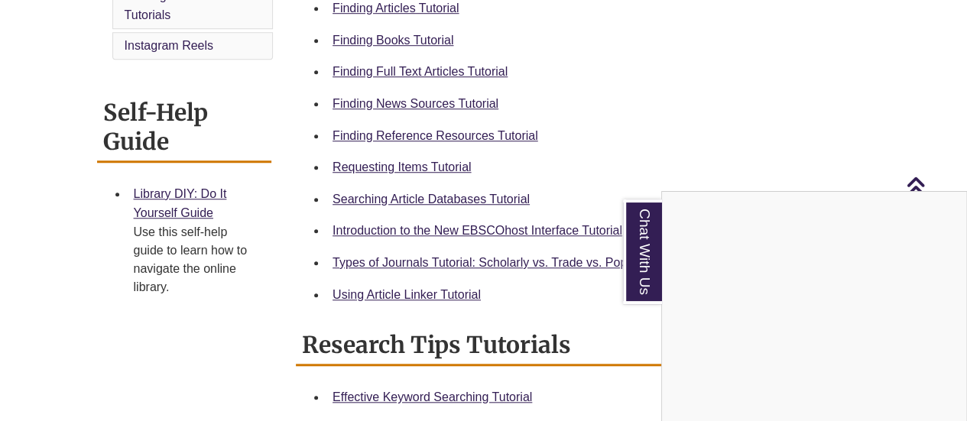
scroll to position [561, 0]
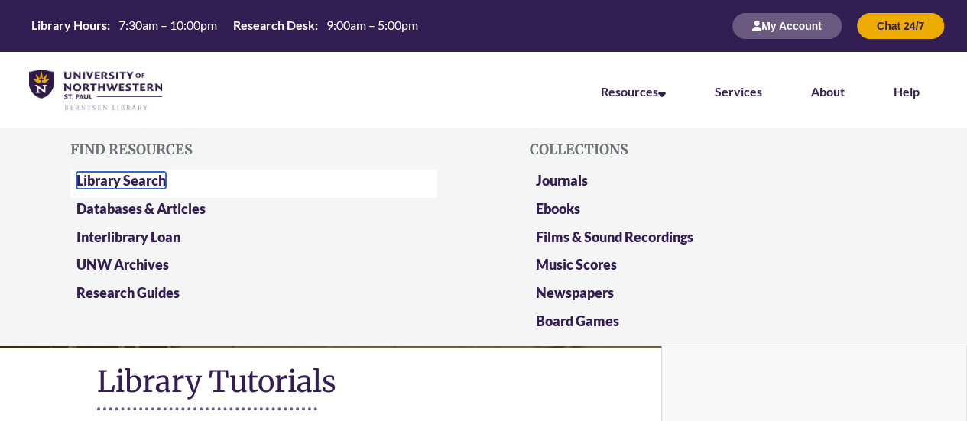
click at [119, 177] on link "Library Search" at bounding box center [120, 180] width 89 height 17
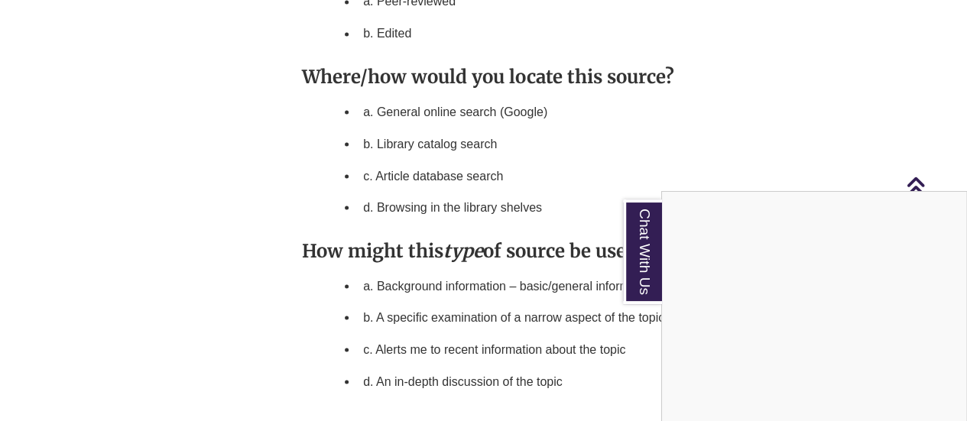
scroll to position [1483, 0]
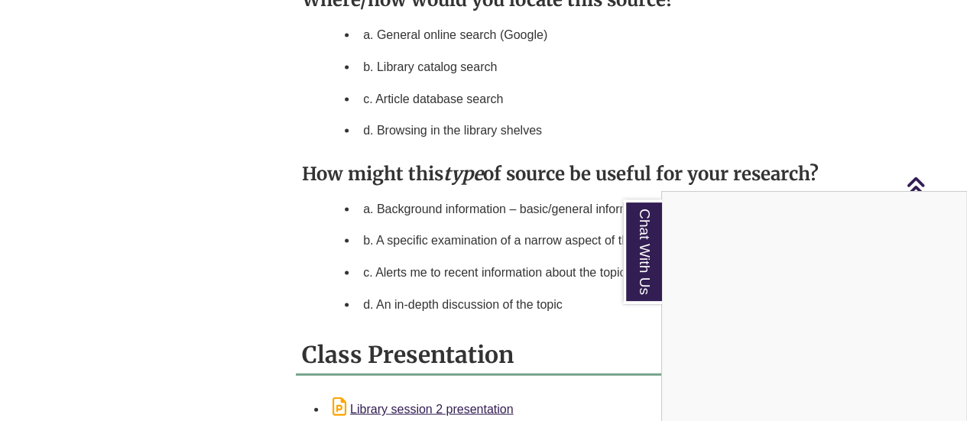
drag, startPoint x: 519, startPoint y: 74, endPoint x: 375, endPoint y: 65, distance: 144.8
click at [375, 65] on div "Chat With Us" at bounding box center [483, 210] width 967 height 421
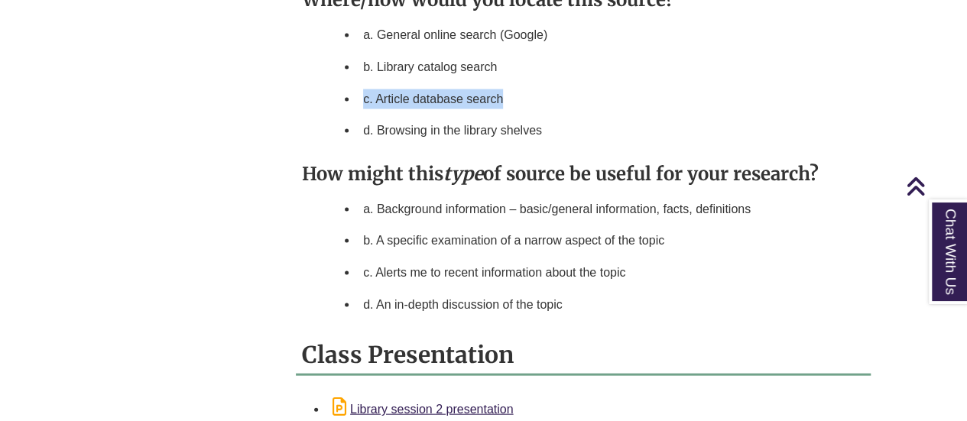
drag, startPoint x: 365, startPoint y: 71, endPoint x: 520, endPoint y: 77, distance: 154.5
click at [523, 83] on li "c. Article database search" at bounding box center [611, 99] width 508 height 32
drag, startPoint x: 459, startPoint y: 79, endPoint x: 521, endPoint y: 63, distance: 64.5
click at [521, 83] on li "c. Article database search" at bounding box center [611, 99] width 508 height 32
copy li "c. Article database search"
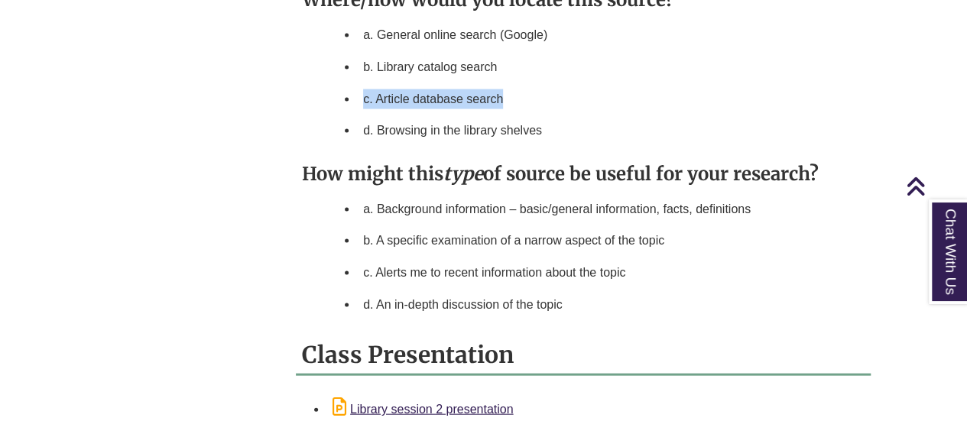
click at [547, 83] on li "c. Article database search" at bounding box center [611, 99] width 508 height 32
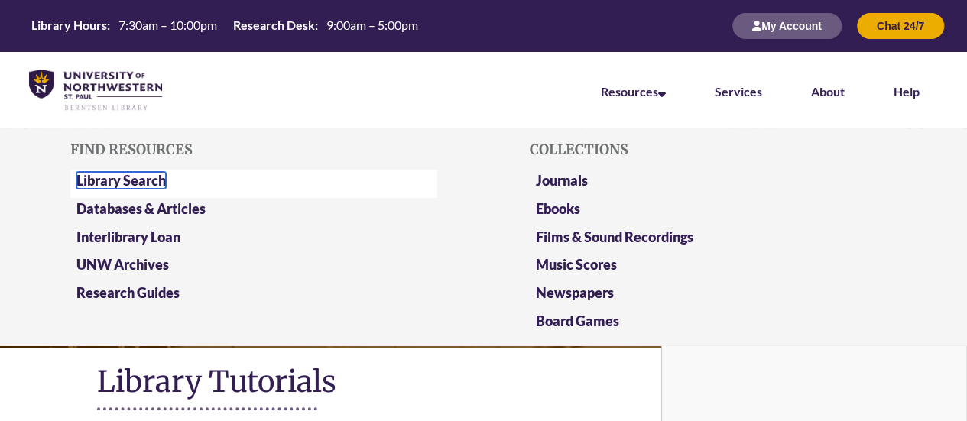
click at [144, 176] on link "Library Search" at bounding box center [120, 180] width 89 height 17
